Goal: Check status: Check status

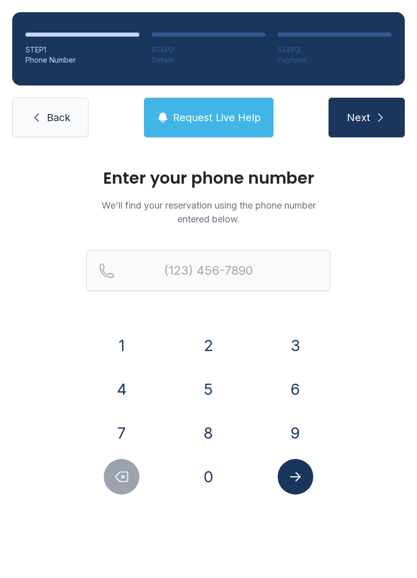
click at [134, 430] on button "7" at bounding box center [122, 433] width 36 height 36
click at [215, 473] on button "0" at bounding box center [209, 477] width 36 height 36
click at [211, 431] on button "8" at bounding box center [209, 433] width 36 height 36
click at [209, 397] on button "5" at bounding box center [209, 389] width 36 height 36
click at [288, 393] on button "6" at bounding box center [296, 389] width 36 height 36
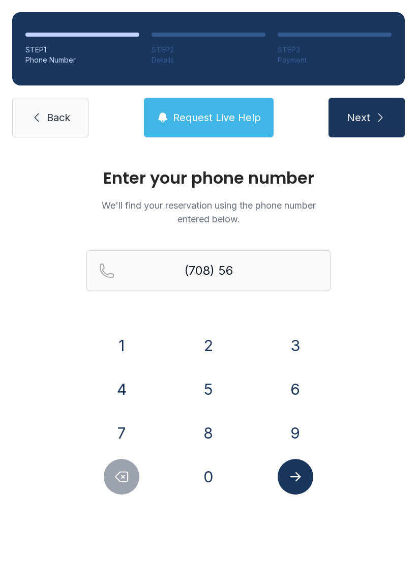
click at [129, 427] on button "7" at bounding box center [122, 433] width 36 height 36
click at [301, 430] on button "9" at bounding box center [296, 433] width 36 height 36
click at [220, 352] on button "2" at bounding box center [209, 346] width 36 height 36
click at [136, 395] on button "4" at bounding box center [122, 389] width 36 height 36
click at [209, 398] on button "5" at bounding box center [209, 389] width 36 height 36
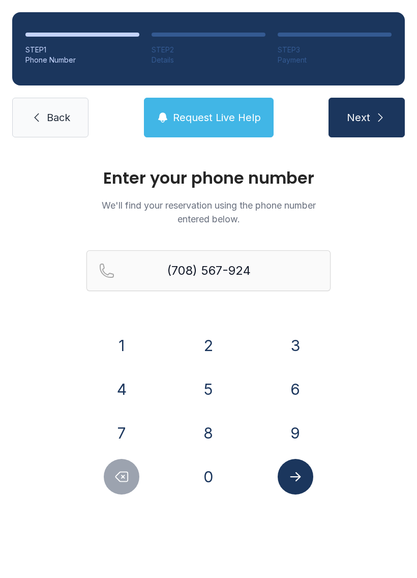
type input "[PHONE_NUMBER]"
click at [302, 481] on icon "Submit lookup form" at bounding box center [295, 476] width 15 height 15
